Goal: Task Accomplishment & Management: Complete application form

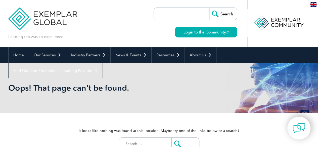
click at [311, 3] on img at bounding box center [313, 4] width 6 height 5
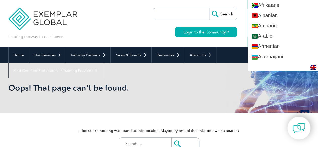
click at [105, 19] on div "Leading the way to excellence Search" at bounding box center [158, 23] width 301 height 47
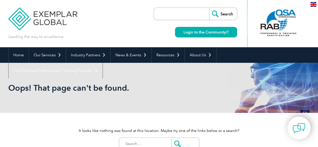
click at [313, 3] on img at bounding box center [313, 4] width 6 height 5
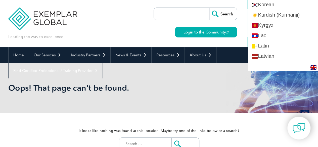
scroll to position [477, 0]
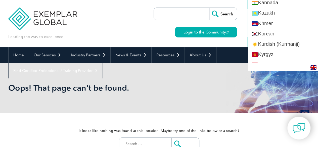
click at [132, 20] on div "Leading the way to excellence Search" at bounding box center [158, 23] width 301 height 47
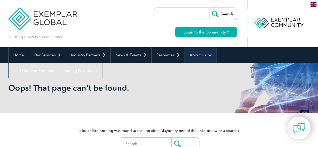
click at [202, 54] on link "About Us" at bounding box center [199, 55] width 31 height 16
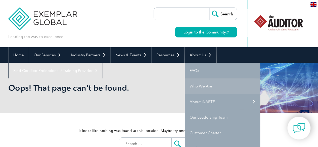
scroll to position [50, 0]
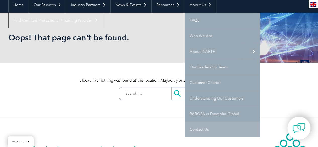
click at [205, 128] on link "Contact Us" at bounding box center [221, 129] width 75 height 16
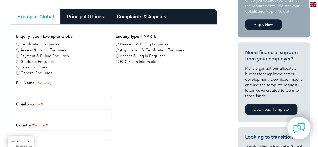
scroll to position [151, 0]
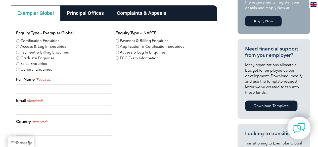
click at [98, 13] on div "Principal Offices" at bounding box center [85, 13] width 50 height 16
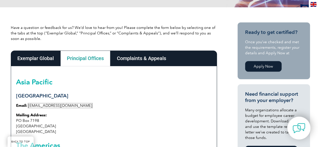
scroll to position [100, 0]
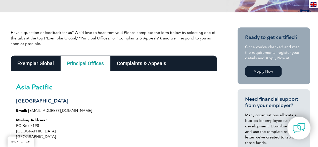
click at [44, 66] on div "Exemplar Global" at bounding box center [35, 63] width 49 height 16
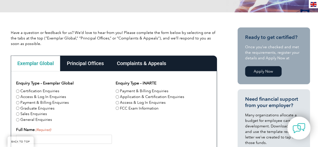
click at [117, 97] on input "Application & Certification Enquiries" at bounding box center [116, 96] width 3 height 3
radio input "true"
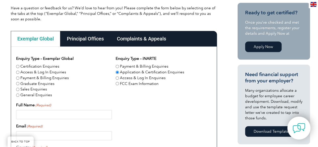
scroll to position [151, 0]
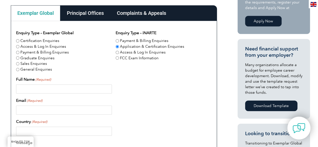
click at [58, 91] on input "Full Name (Required)" at bounding box center [64, 88] width 96 height 9
type input "Shruthi Srikantaiah"
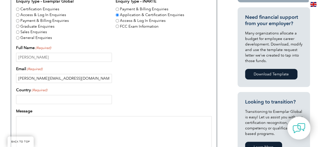
scroll to position [226, 0]
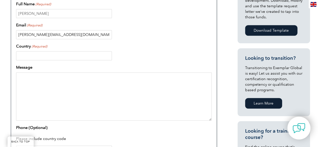
type input "Shruthi.sri@tutistraining.com"
click at [24, 60] on div "Enquiry Type – Exemplar Global Certification Enquiries Access & Log In Enquirie…" at bounding box center [113, 55] width 195 height 200
click at [24, 55] on input "Country (Required)" at bounding box center [64, 55] width 96 height 9
type input "kuwait"
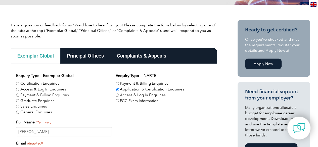
scroll to position [0, 0]
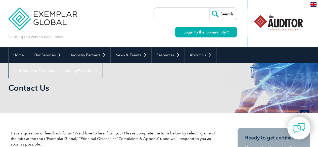
click at [169, 13] on input "search" at bounding box center [182, 14] width 53 height 12
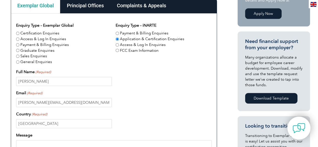
scroll to position [251, 0]
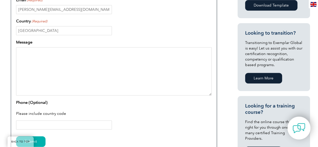
click at [40, 60] on textarea "Message" at bounding box center [113, 71] width 195 height 48
paste textarea "Dear Sir, Greetings from TUTIS ! I hope this message finds you well. My name is…"
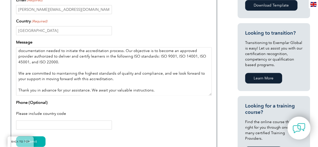
scroll to position [52, 0]
type textarea "Dear Sir, Greetings from TUTIS ! I hope this message finds you well. My name is…"
click at [34, 125] on input "Phone (Optional)" at bounding box center [64, 124] width 96 height 9
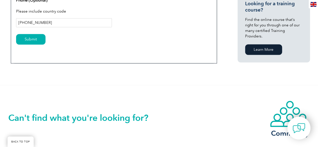
scroll to position [351, 0]
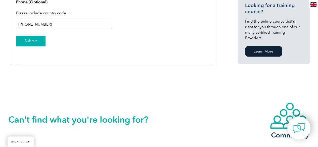
type input "+965 67617188"
click at [33, 43] on input "Submit" at bounding box center [30, 41] width 29 height 11
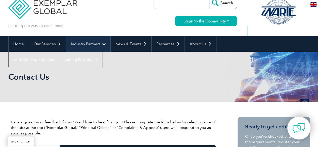
scroll to position [0, 0]
